Goal: Find specific page/section: Find specific page/section

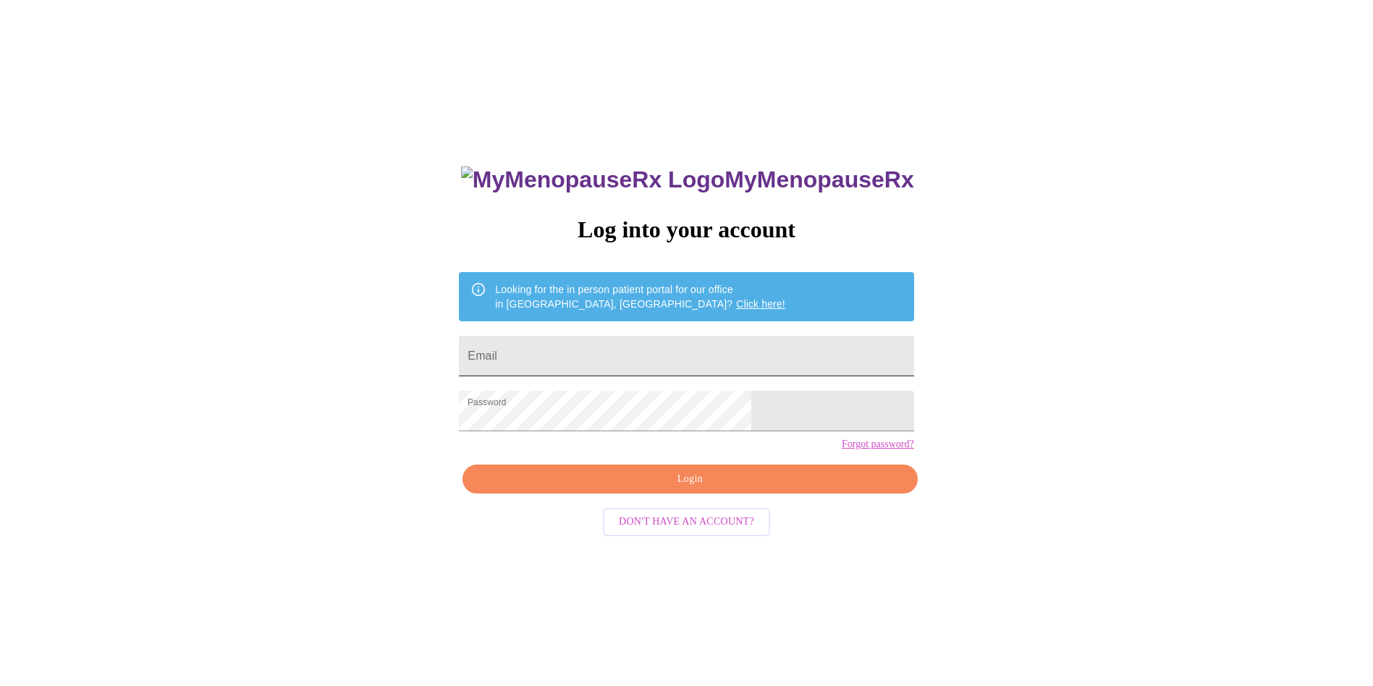
click at [739, 356] on input "Email" at bounding box center [686, 356] width 455 height 41
type input "[EMAIL_ADDRESS][DOMAIN_NAME]"
click at [726, 489] on span "Login" at bounding box center [689, 479] width 421 height 18
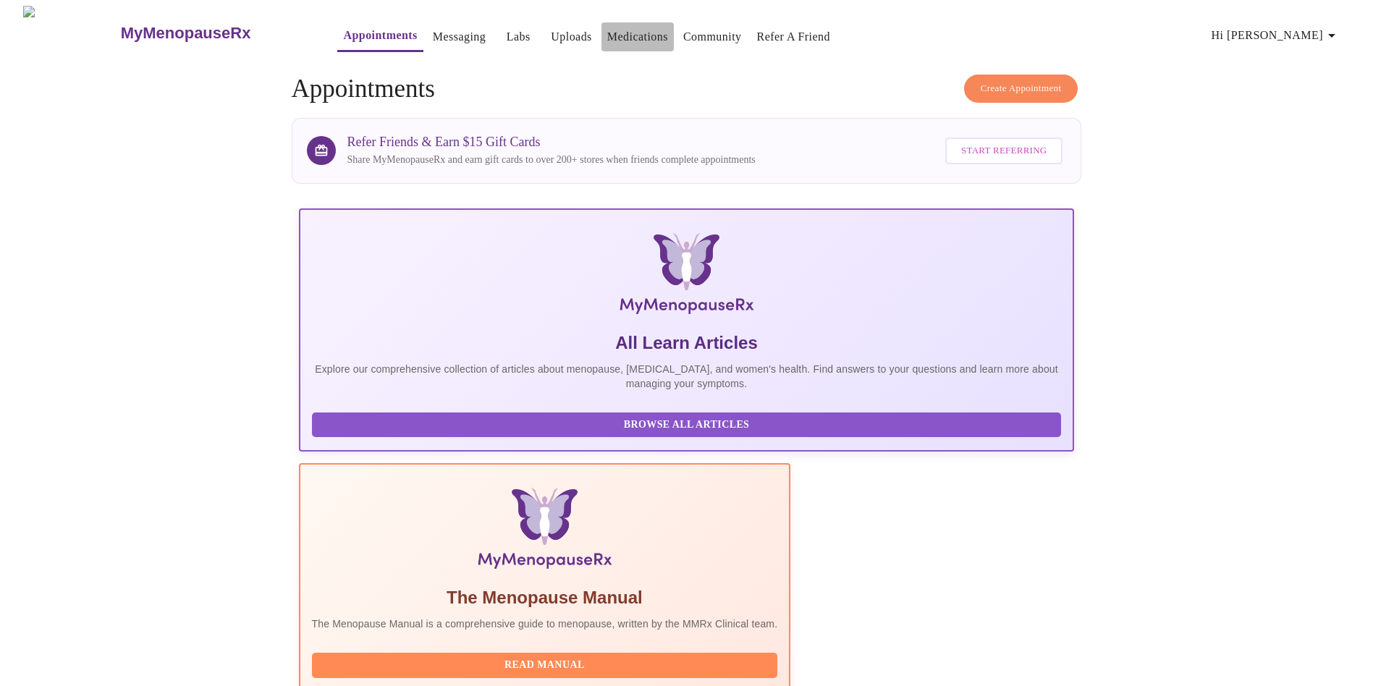
click at [619, 33] on link "Medications" at bounding box center [637, 37] width 61 height 20
